Goal: Check status: Check status

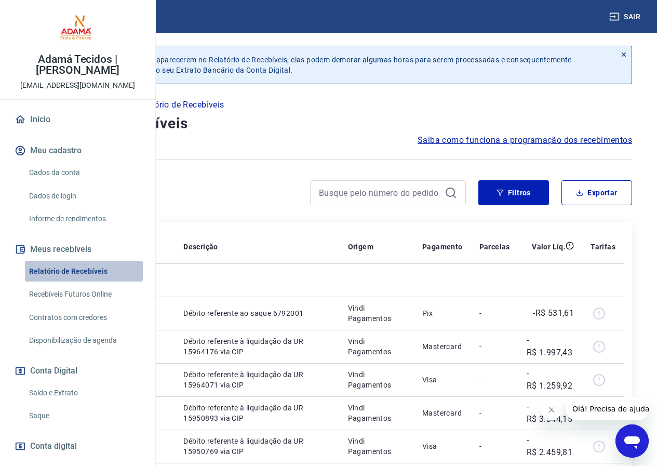
click at [105, 282] on link "Relatório de Recebíveis" at bounding box center [84, 271] width 118 height 21
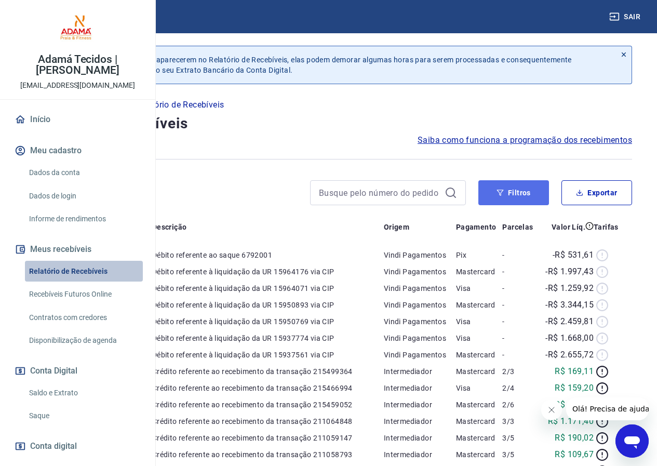
click at [509, 196] on button "Filtros" at bounding box center [513, 192] width 71 height 25
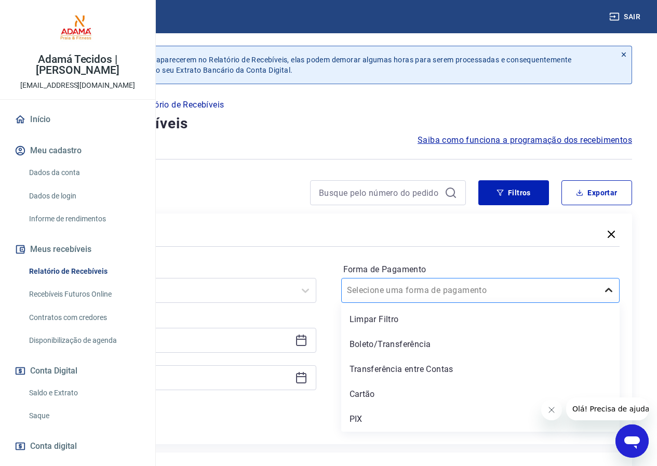
click at [609, 292] on icon at bounding box center [608, 290] width 12 height 12
click at [451, 417] on div "PIX" at bounding box center [480, 419] width 279 height 21
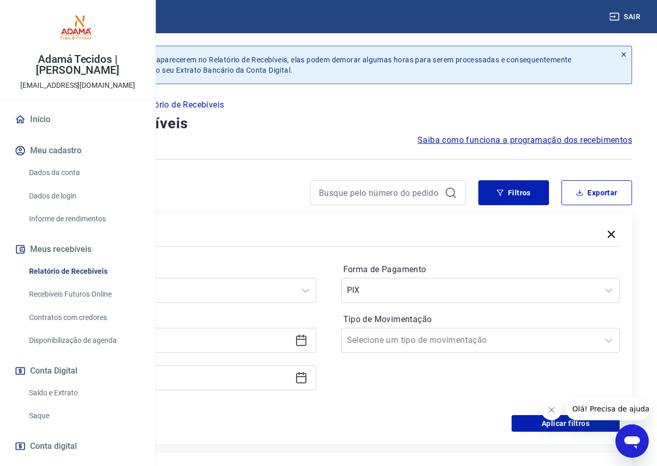
click at [300, 337] on icon at bounding box center [298, 335] width 1 height 3
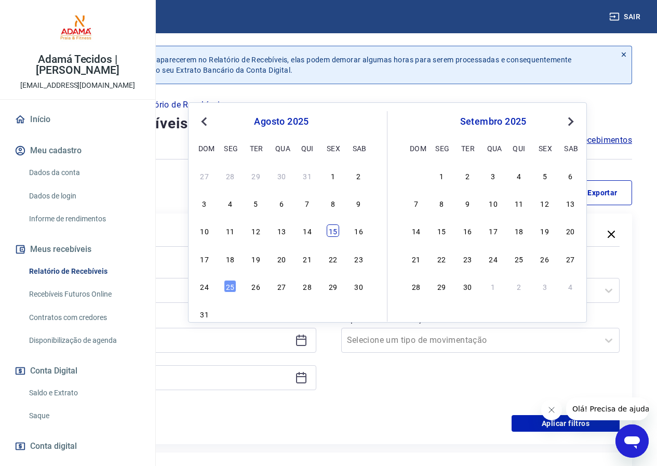
click at [339, 230] on div "15" at bounding box center [333, 230] width 12 height 12
type input "[DATE]"
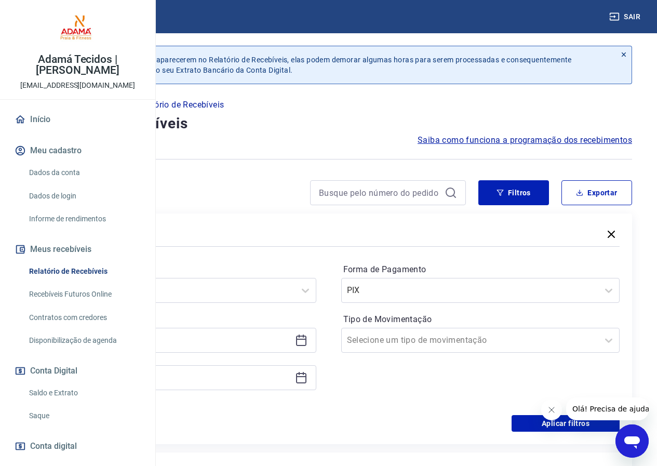
click at [307, 381] on icon at bounding box center [301, 377] width 12 height 12
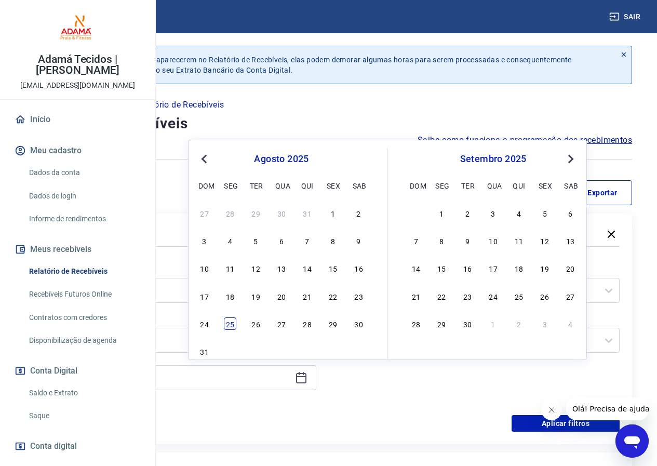
click at [233, 324] on div "25" at bounding box center [230, 323] width 12 height 12
type input "[DATE]"
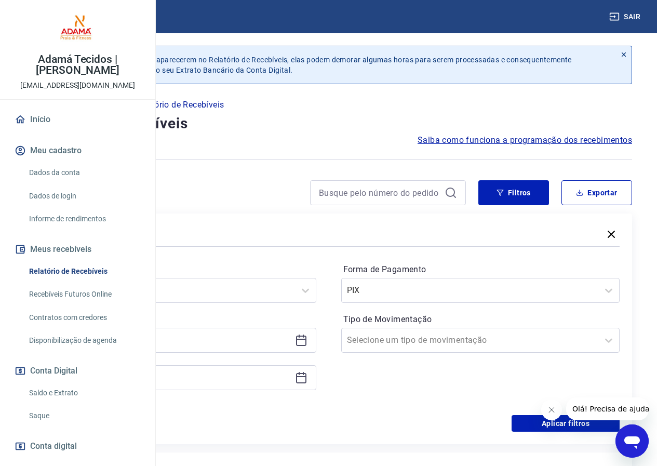
click at [549, 409] on icon "Fechar mensagem da empresa" at bounding box center [551, 409] width 8 height 8
click at [550, 420] on button "Aplicar filtros" at bounding box center [565, 423] width 108 height 17
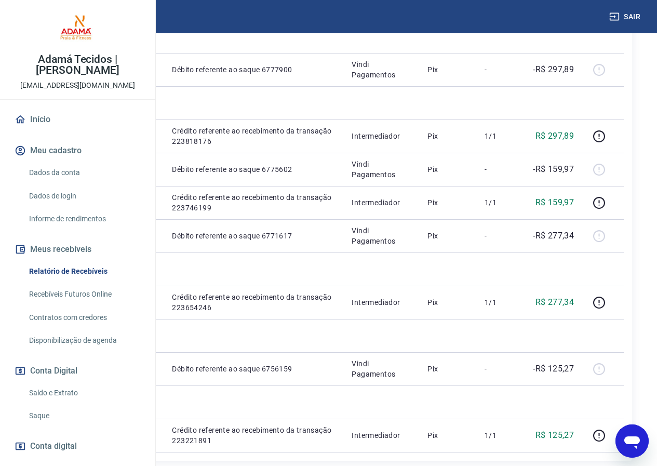
scroll to position [571, 0]
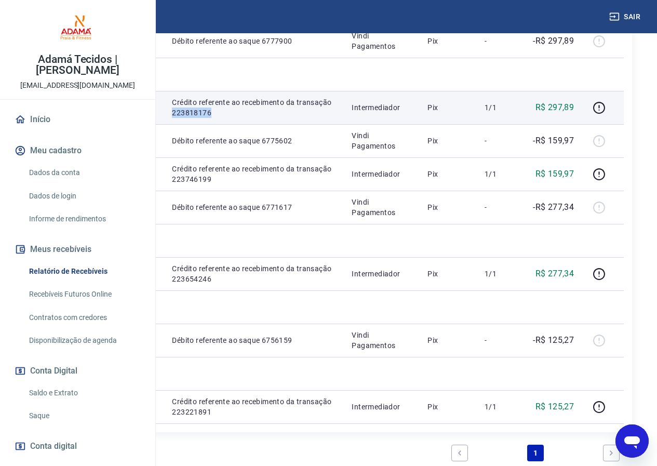
drag, startPoint x: 321, startPoint y: 293, endPoint x: 360, endPoint y: 295, distance: 38.5
click at [343, 124] on td "Crédito referente ao recebimento da transação 223818176" at bounding box center [254, 107] width 180 height 33
copy p "223818176"
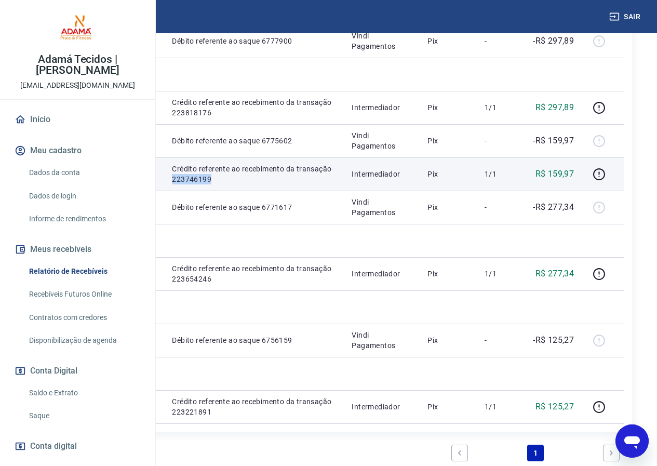
drag, startPoint x: 322, startPoint y: 397, endPoint x: 360, endPoint y: 398, distance: 38.4
click at [335, 184] on p "Crédito referente ao recebimento da transação 223746199" at bounding box center [253, 174] width 163 height 21
copy p "223746199"
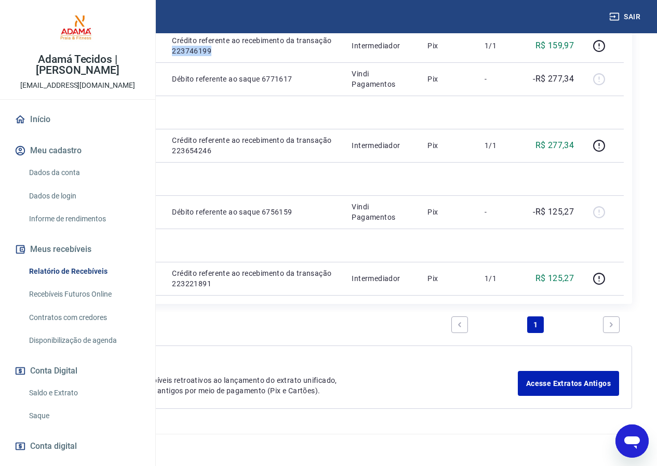
scroll to position [727, 0]
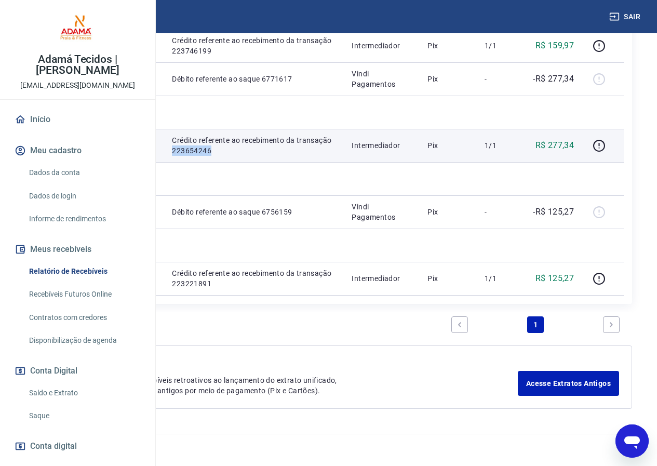
drag, startPoint x: 320, startPoint y: 378, endPoint x: 369, endPoint y: 377, distance: 48.8
click at [343, 162] on td "Crédito referente ao recebimento da transação 223654246" at bounding box center [254, 145] width 180 height 33
copy p "223654246"
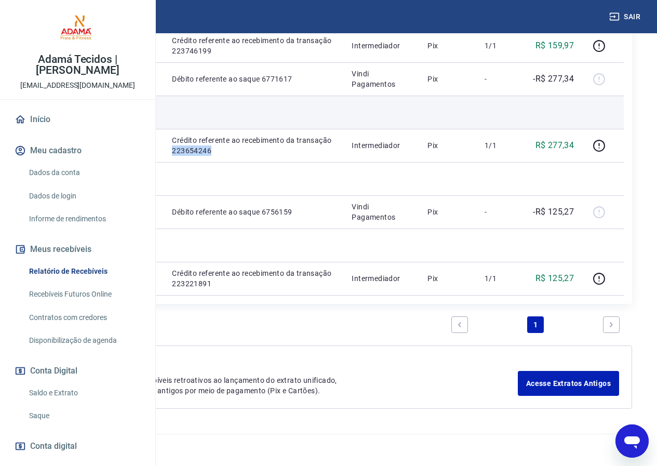
scroll to position [934, 0]
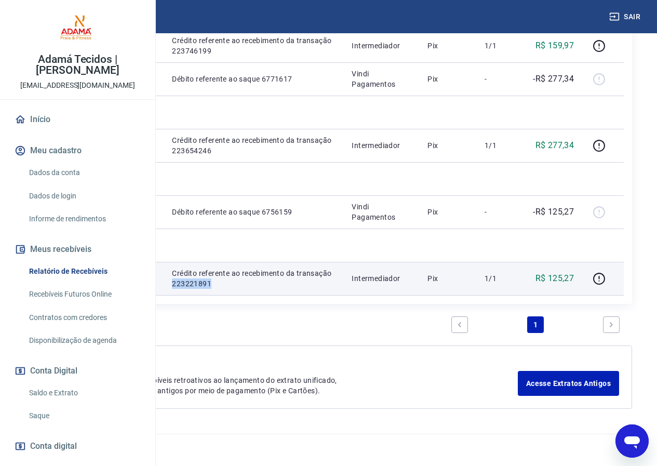
drag, startPoint x: 317, startPoint y: 344, endPoint x: 366, endPoint y: 341, distance: 48.9
click at [343, 295] on td "Crédito referente ao recebimento da transação 223221891" at bounding box center [254, 278] width 180 height 33
copy p "223221891"
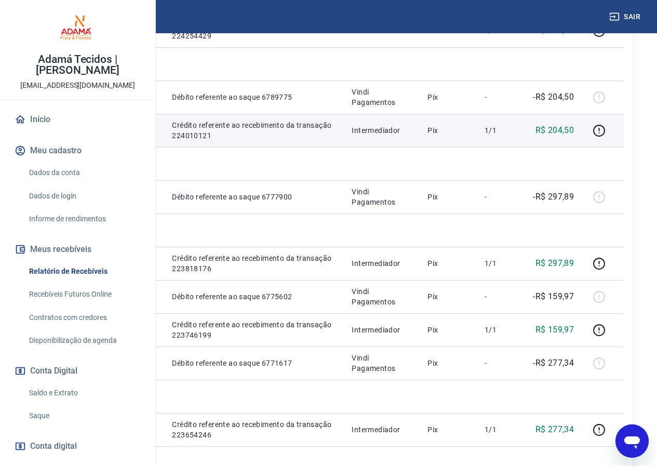
scroll to position [363, 0]
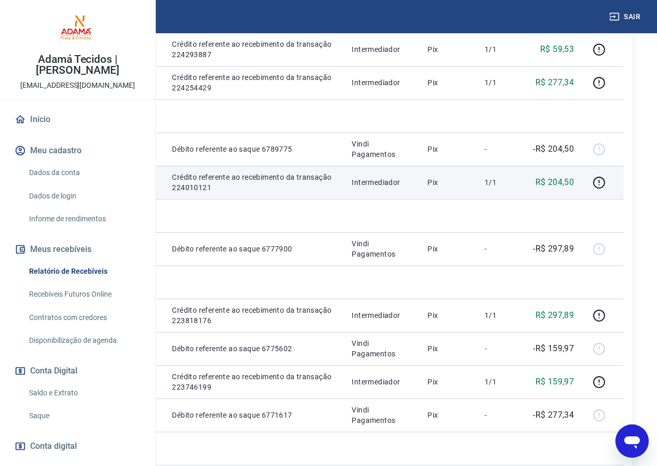
click at [322, 193] on p "Crédito referente ao recebimento da transação 224010121" at bounding box center [253, 182] width 163 height 21
drag, startPoint x: 319, startPoint y: 329, endPoint x: 364, endPoint y: 327, distance: 44.7
click at [343, 199] on td "Crédito referente ao recebimento da transação 224010121" at bounding box center [254, 182] width 180 height 33
copy p "224010121"
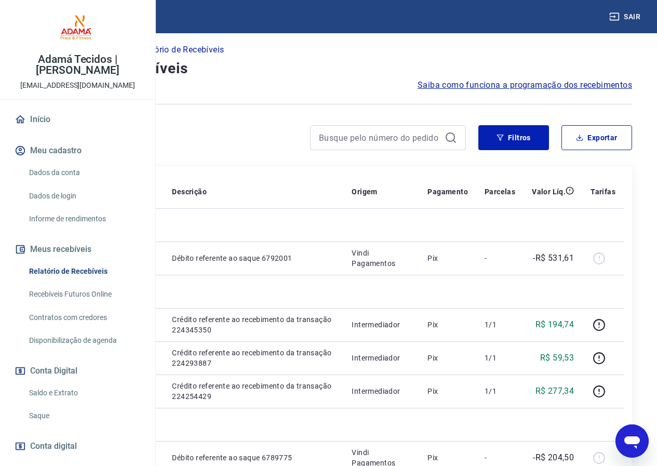
scroll to position [0, 0]
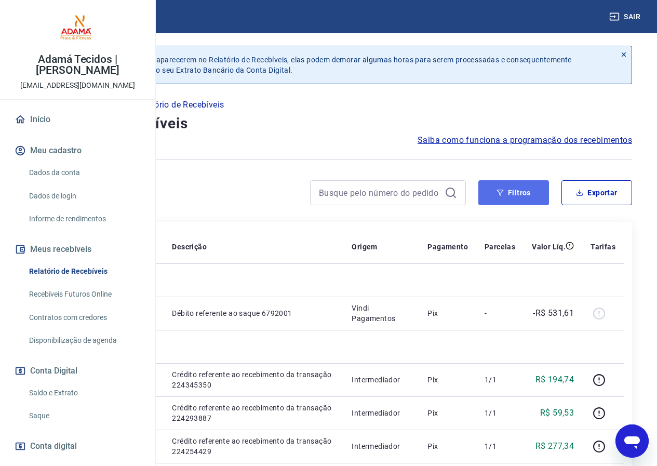
click at [519, 195] on button "Filtros" at bounding box center [513, 192] width 71 height 25
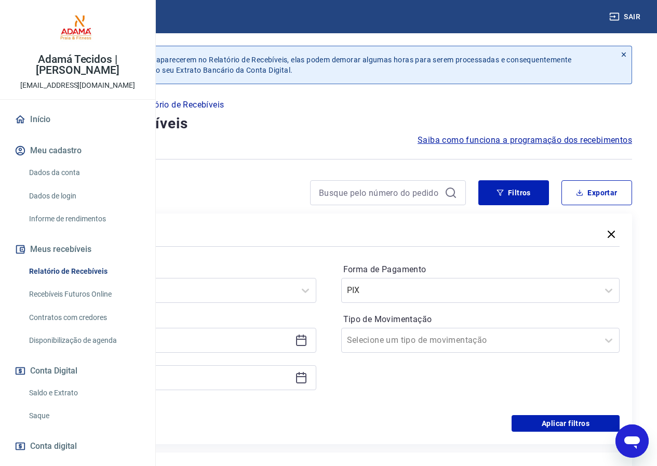
click at [306, 338] on icon at bounding box center [301, 338] width 10 height 1
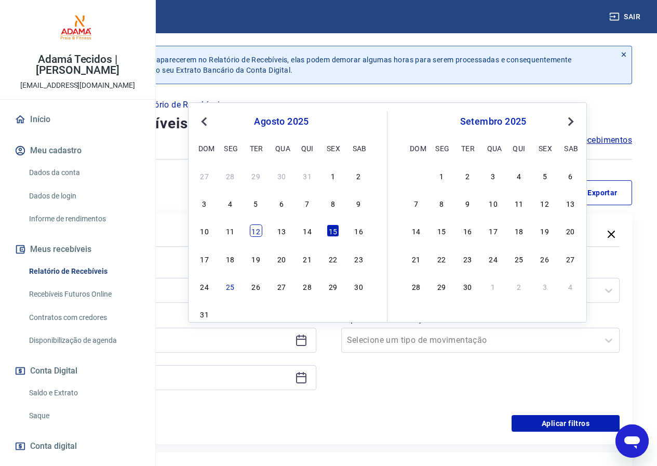
click at [253, 232] on div "12" at bounding box center [256, 230] width 12 height 12
type input "[DATE]"
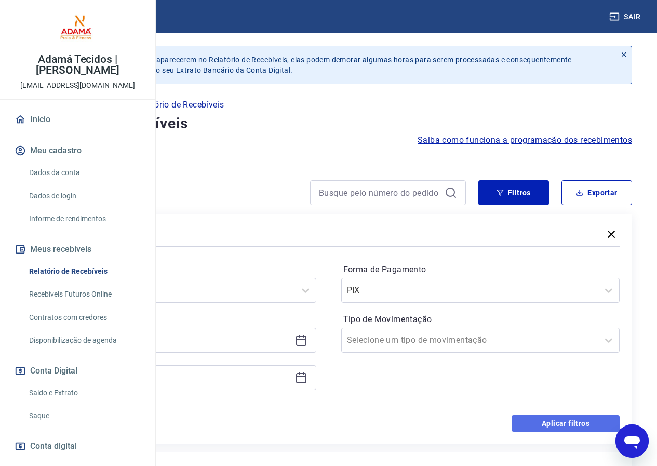
click at [540, 424] on button "Aplicar filtros" at bounding box center [565, 423] width 108 height 17
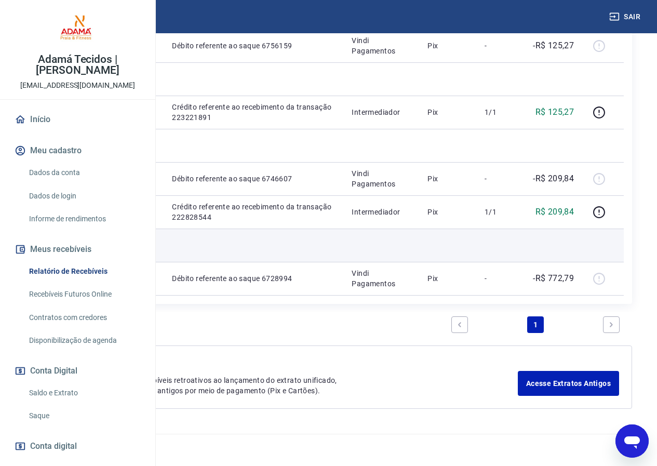
scroll to position [1202, 0]
